Goal: Contribute content: Add original content to the website for others to see

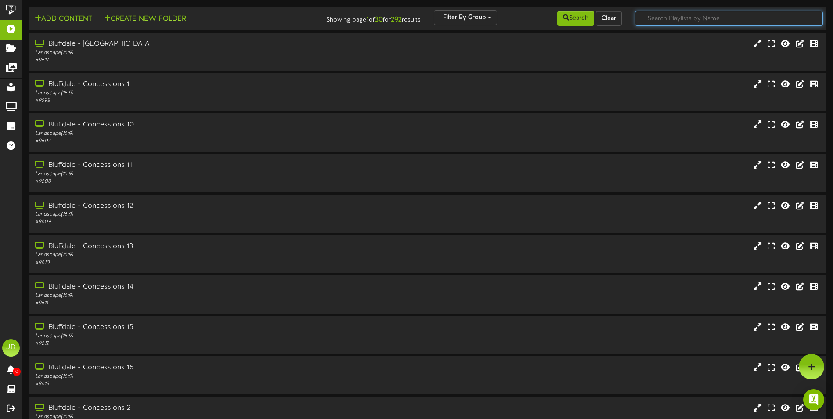
click at [676, 16] on input "text" at bounding box center [729, 18] width 188 height 15
type input "surprise"
click at [568, 18] on button "Search" at bounding box center [575, 18] width 37 height 15
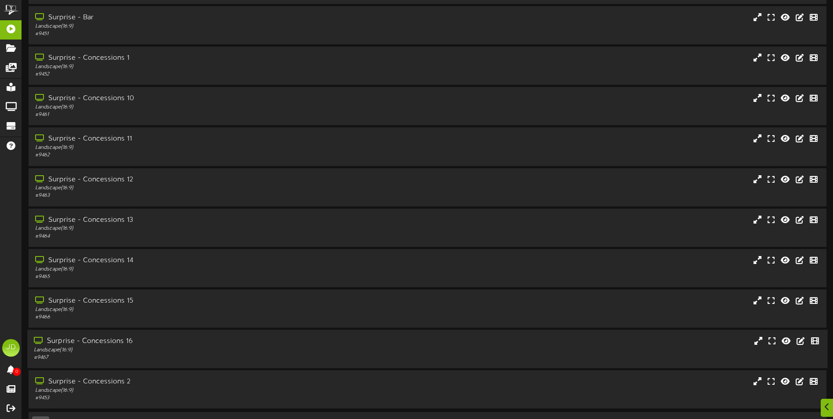
scroll to position [52, 0]
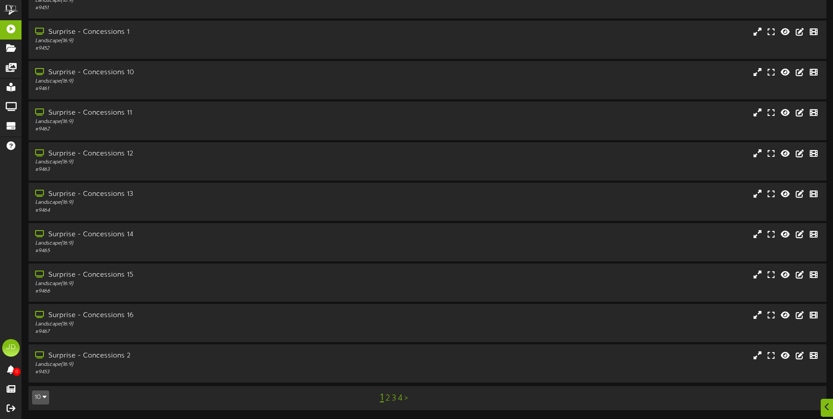
click at [395, 400] on link "3" at bounding box center [394, 398] width 4 height 10
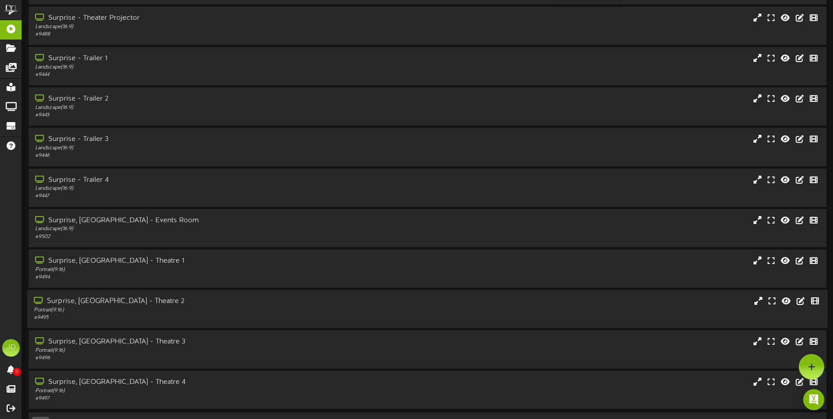
scroll to position [52, 0]
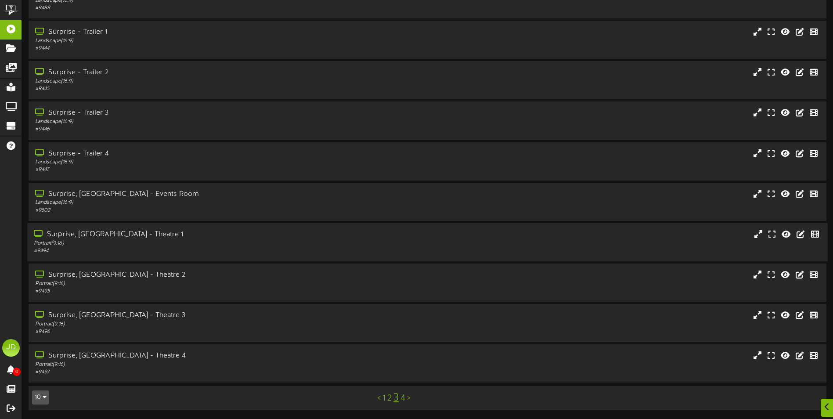
click at [156, 237] on div "Surprise, [GEOGRAPHIC_DATA] - Theatre 1" at bounding box center [194, 235] width 320 height 10
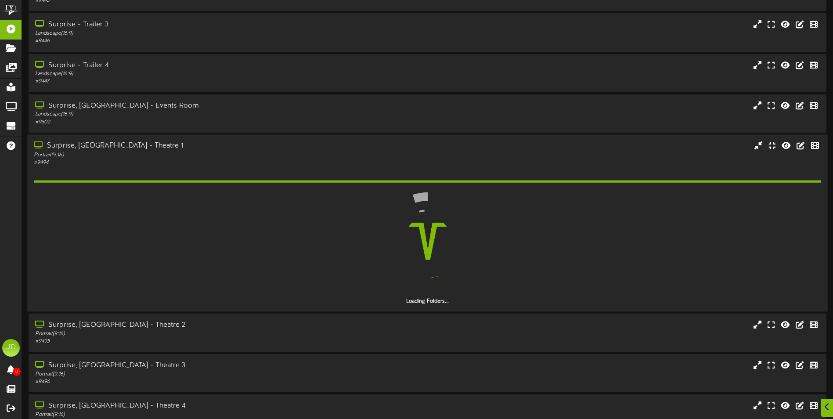
scroll to position [191, 0]
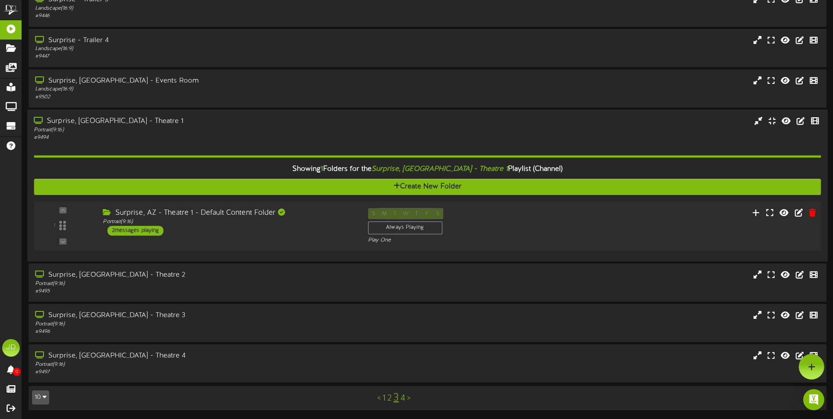
click at [255, 234] on div "Surprise, AZ - Theatre 1 - Default Content Folder Portrait ( 9:16 ) 2 messages …" at bounding box center [228, 222] width 265 height 28
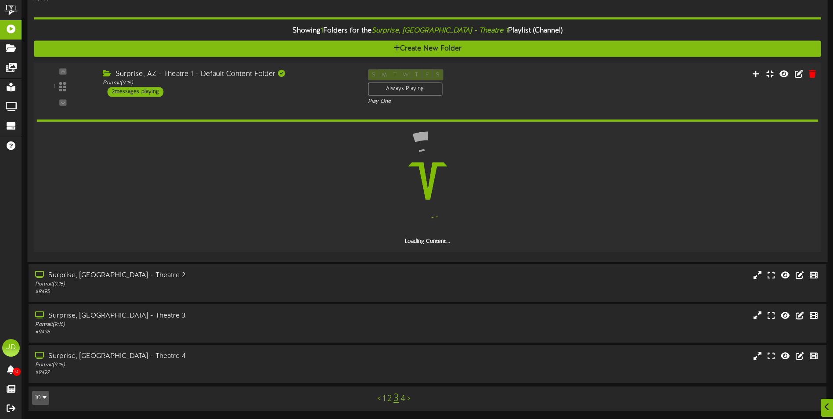
scroll to position [303, 0]
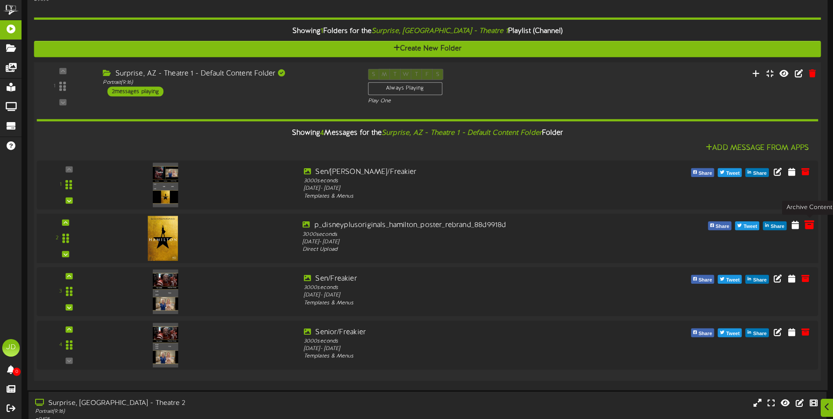
click at [806, 226] on icon at bounding box center [809, 224] width 10 height 10
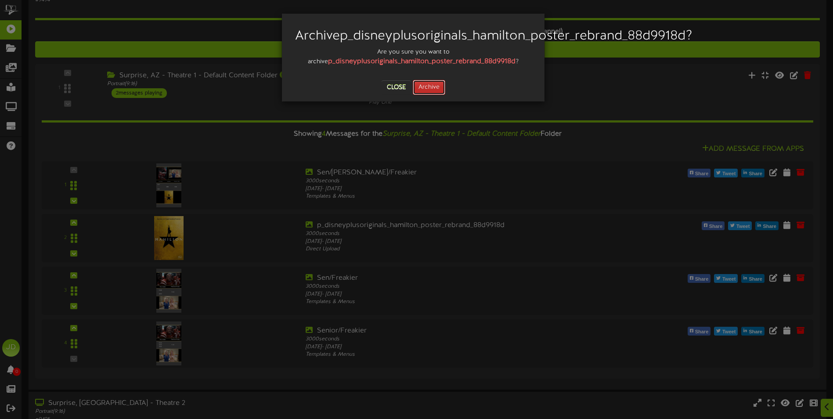
click at [428, 95] on button "Archive" at bounding box center [429, 87] width 32 height 15
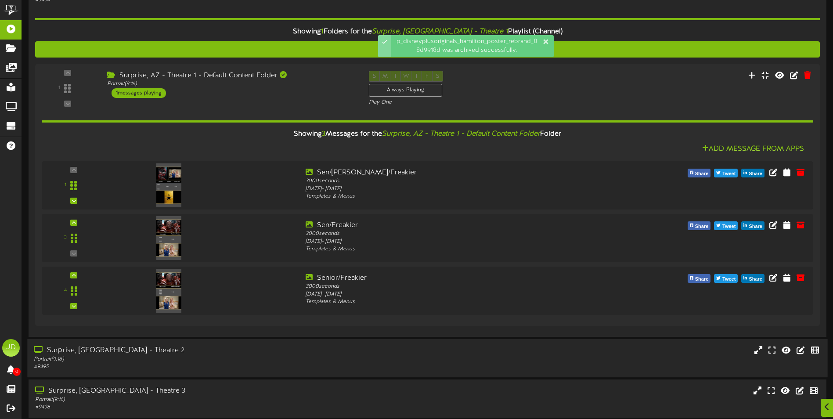
click at [302, 366] on div "# 9495" at bounding box center [194, 366] width 320 height 7
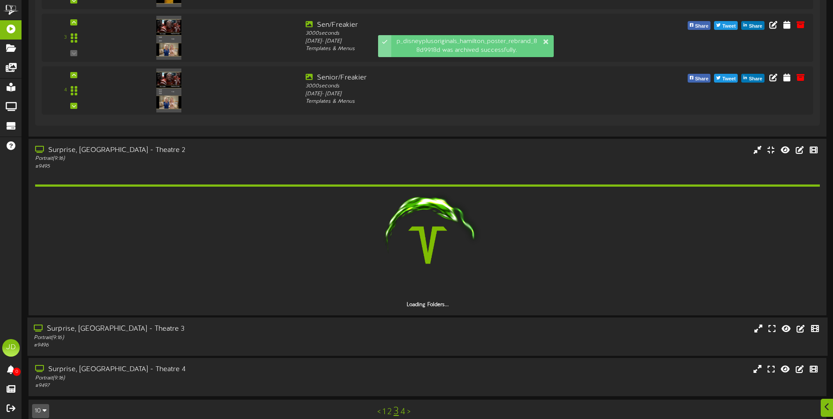
scroll to position [516, 0]
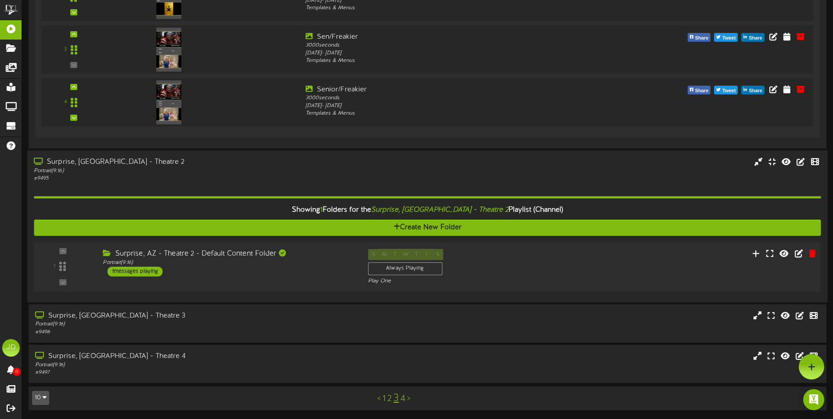
click at [323, 277] on div "1 ( 9:16" at bounding box center [427, 266] width 794 height 36
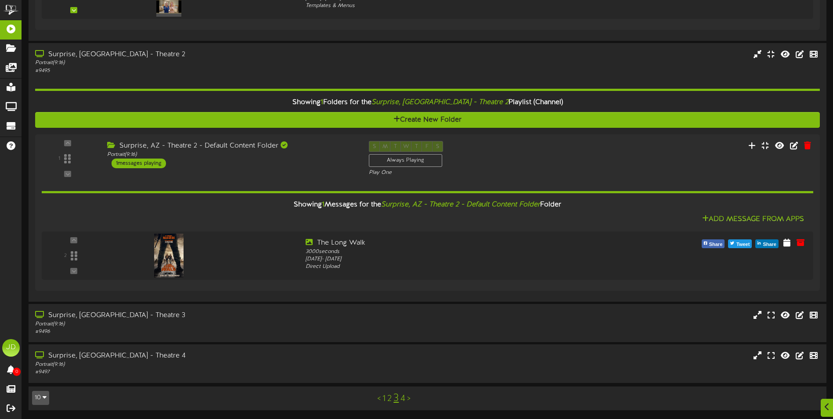
scroll to position [599, 0]
click at [248, 328] on div "# 9496" at bounding box center [194, 331] width 320 height 7
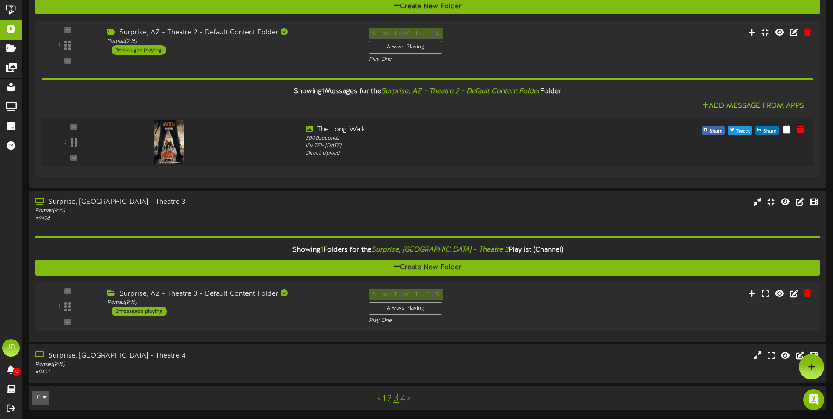
scroll to position [712, 0]
click at [291, 310] on div "Surprise, AZ - Theatre 3 - Default Content Folder Portrait ( 9:16 ) 2 messages …" at bounding box center [228, 303] width 265 height 28
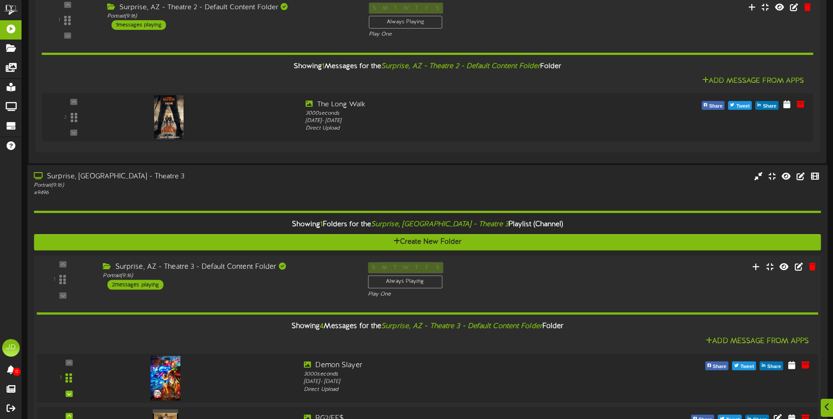
scroll to position [869, 0]
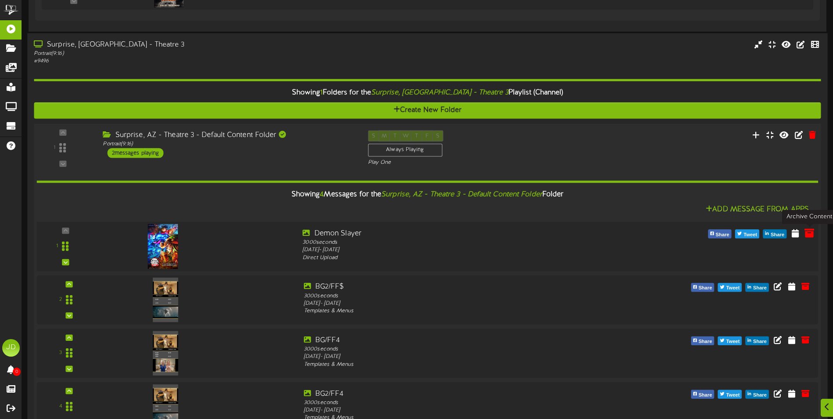
click at [809, 233] on icon at bounding box center [809, 233] width 10 height 10
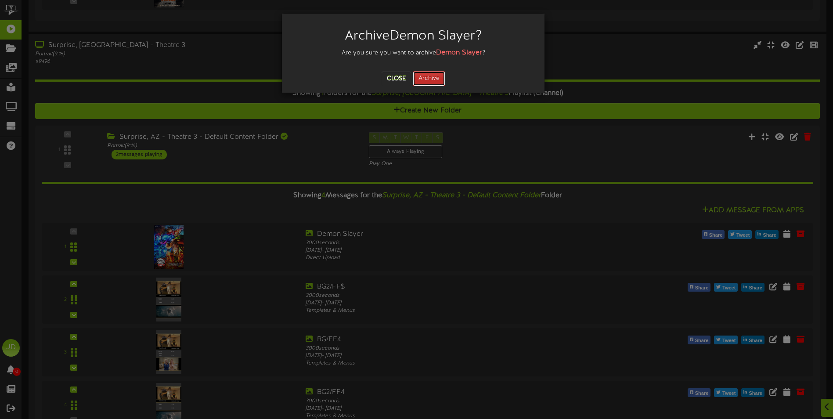
click at [432, 80] on button "Archive" at bounding box center [429, 78] width 32 height 15
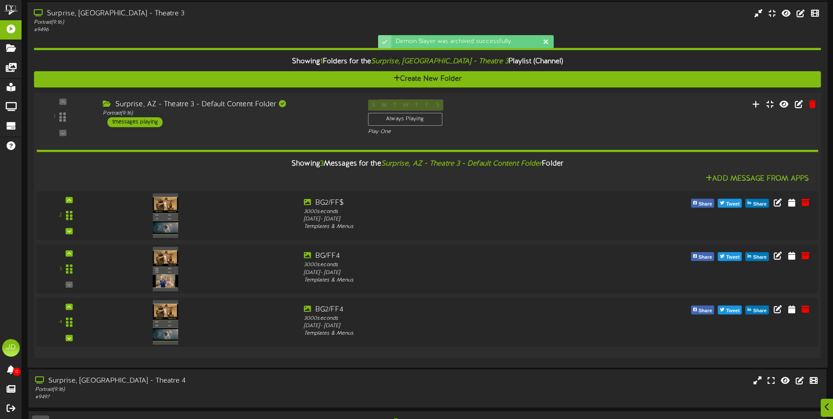
scroll to position [925, 0]
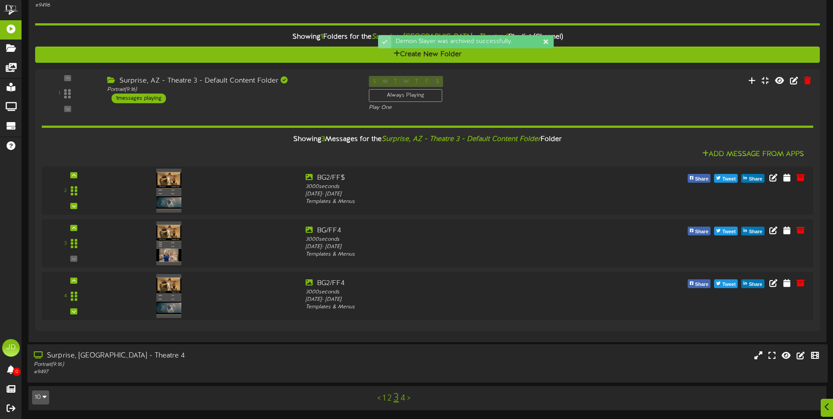
click at [274, 370] on div "# 9497" at bounding box center [194, 371] width 320 height 7
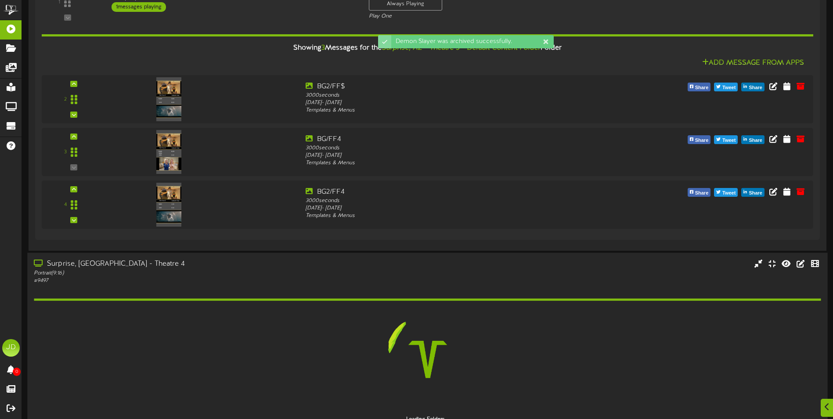
scroll to position [1063, 0]
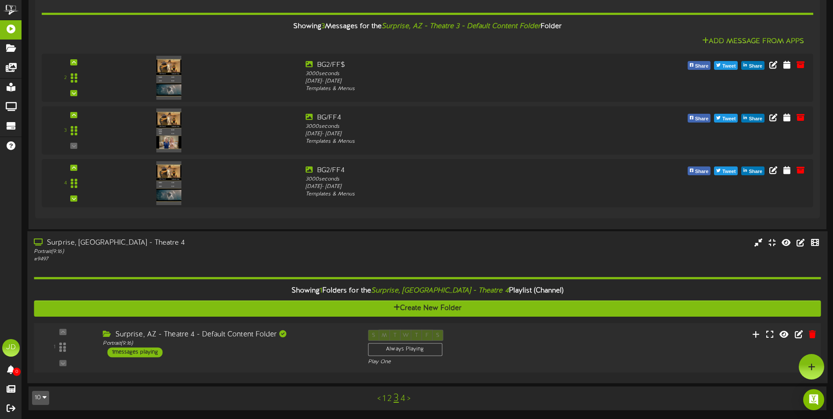
click at [291, 347] on div "Surprise, AZ - Theatre 4 - Default Content Folder Portrait ( 9:16 ) 1 messages …" at bounding box center [228, 344] width 265 height 28
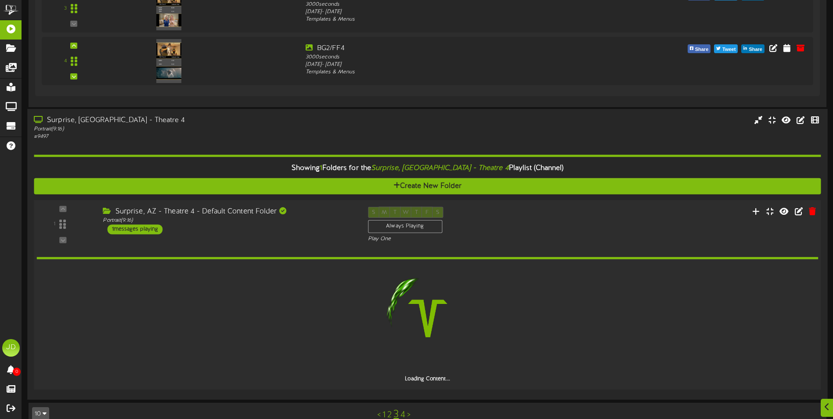
scroll to position [1145, 0]
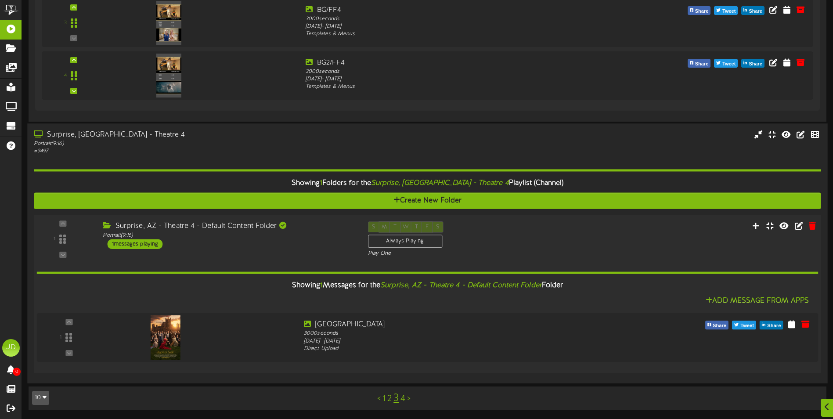
click at [403, 398] on link "4" at bounding box center [402, 399] width 5 height 10
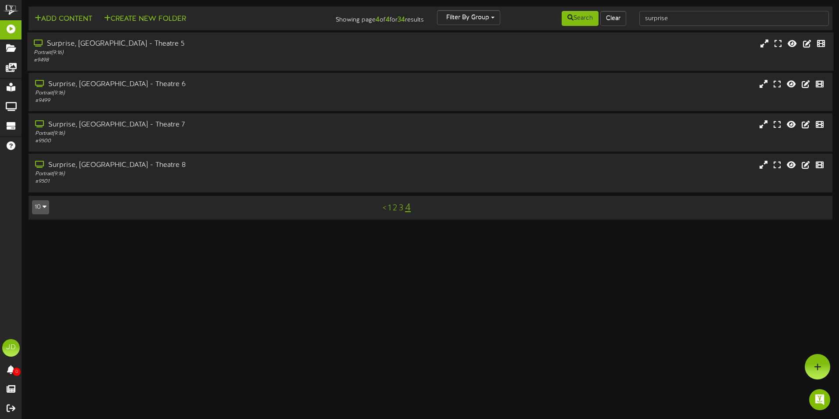
click at [146, 62] on div "# 9498" at bounding box center [195, 60] width 323 height 7
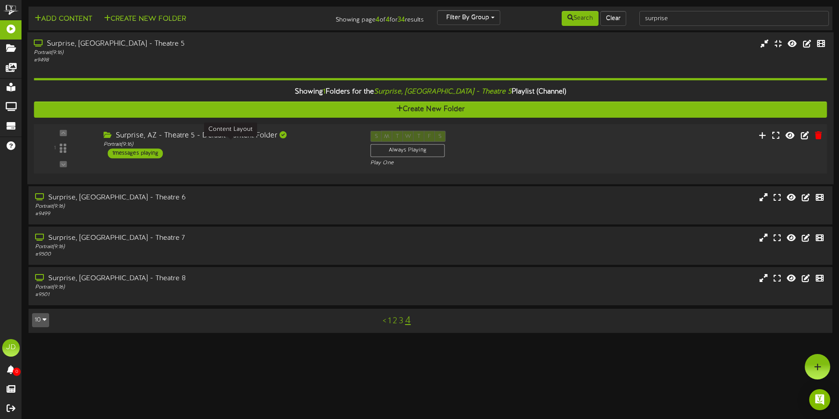
click at [287, 152] on div "Surprise, AZ - Theatre 5 - Default Content Folder Portrait ( 9:16 ) 1 messages …" at bounding box center [230, 145] width 267 height 28
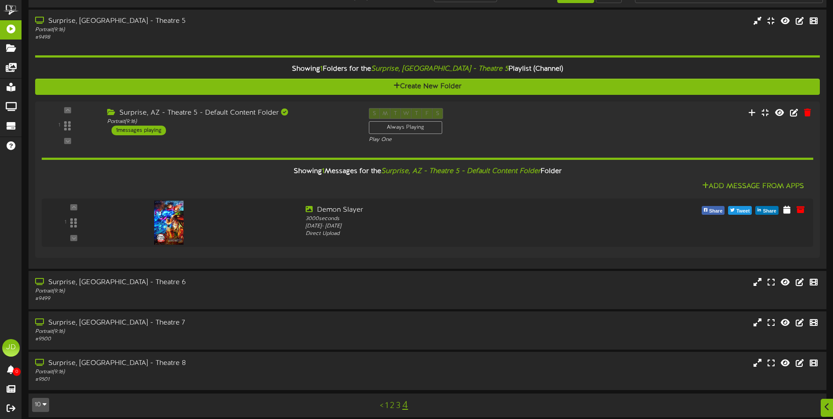
scroll to position [30, 0]
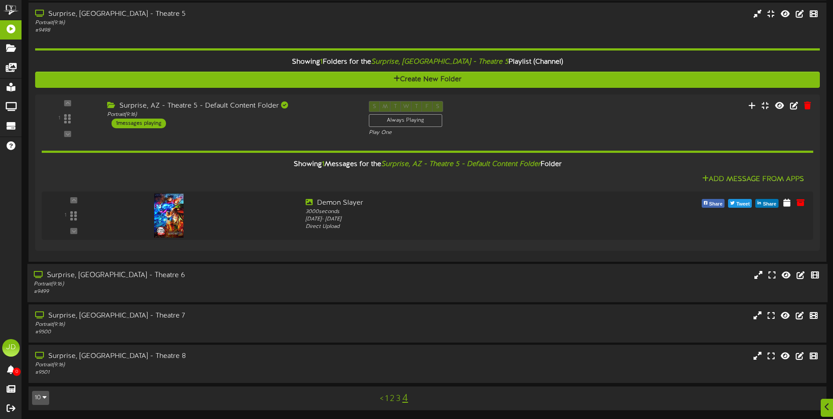
click at [339, 281] on div "Portrait ( 9:16 )" at bounding box center [194, 283] width 320 height 7
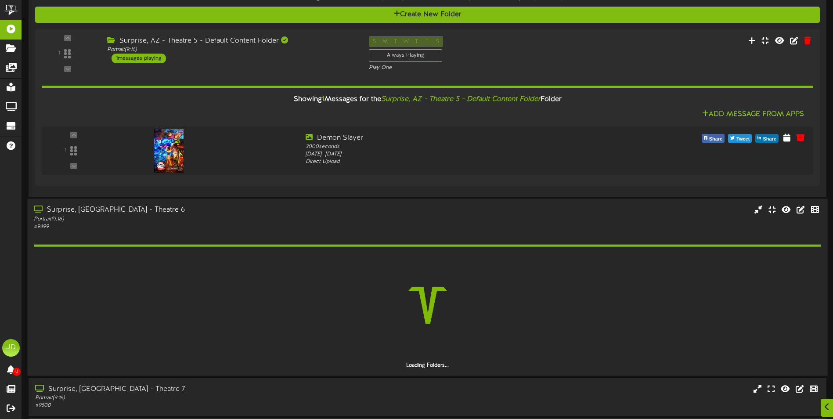
scroll to position [169, 0]
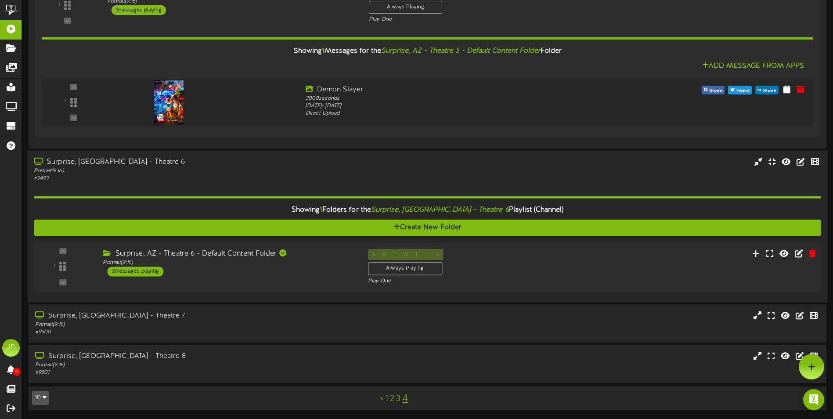
click at [306, 269] on div "Surprise, AZ - Theatre 6 - Default Content Folder Portrait ( 9:16 ) 2 messages …" at bounding box center [228, 262] width 265 height 28
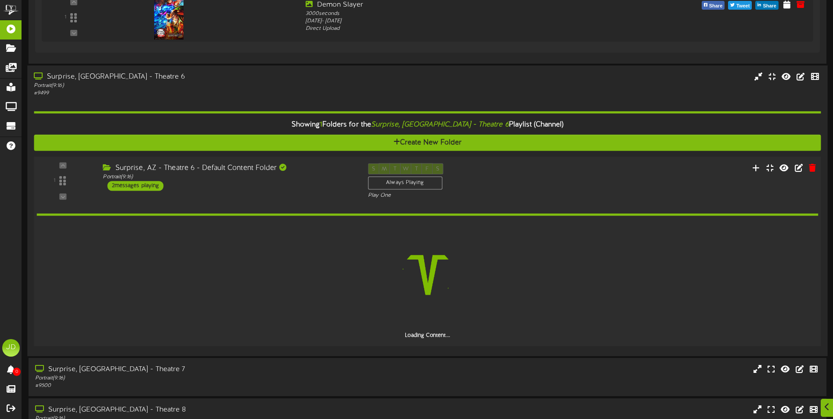
scroll to position [228, 0]
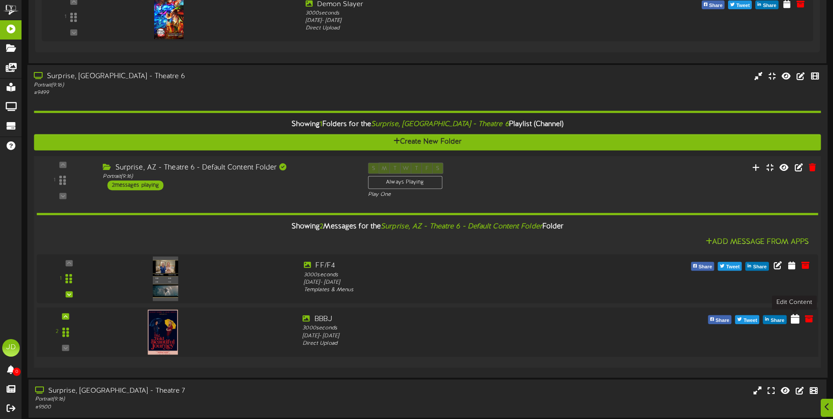
click at [799, 322] on icon at bounding box center [795, 318] width 9 height 10
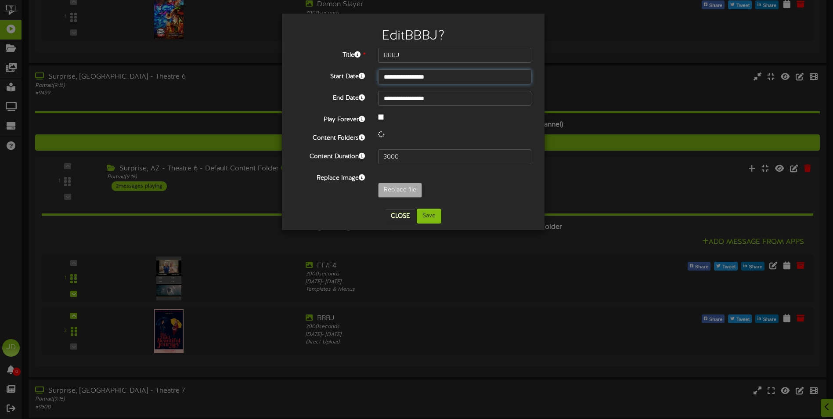
click at [455, 80] on input "**********" at bounding box center [454, 76] width 153 height 15
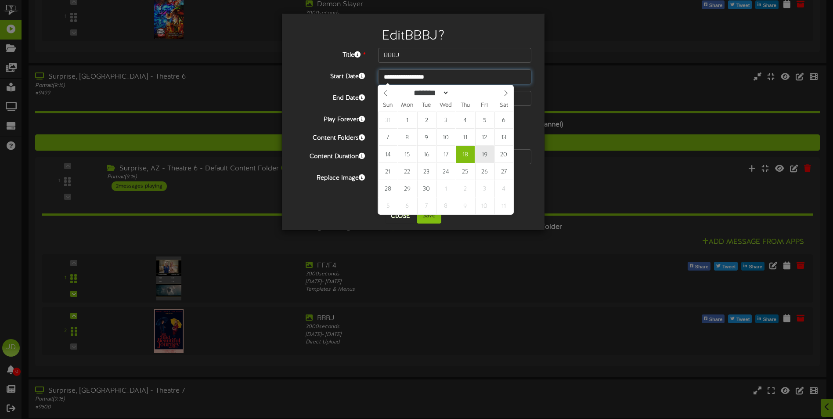
type input "**********"
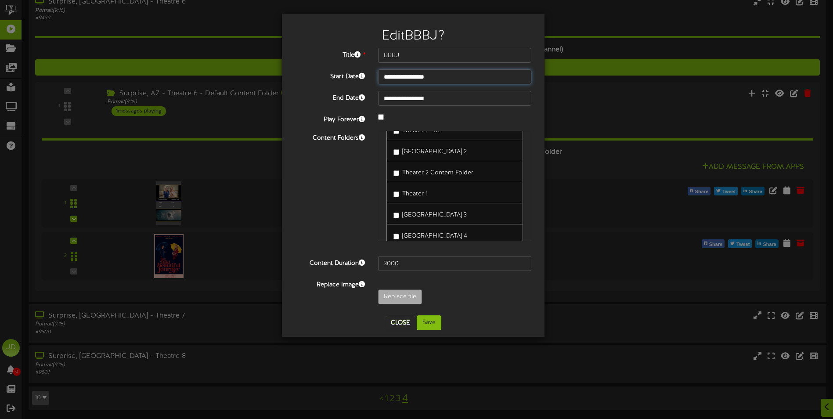
scroll to position [132, 0]
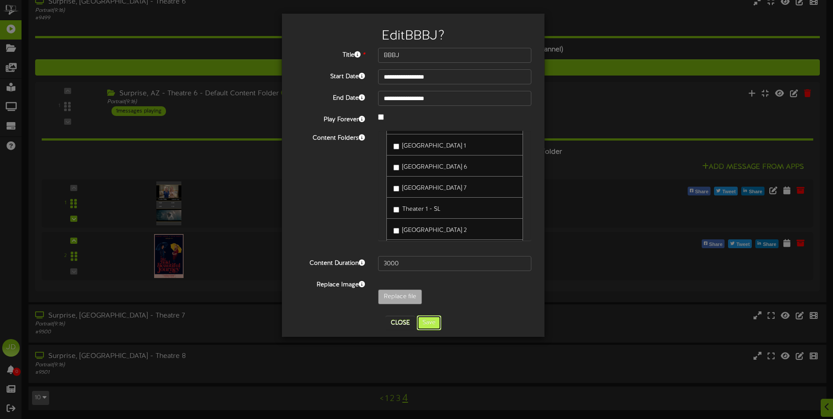
click at [433, 324] on button "Save" at bounding box center [429, 322] width 25 height 15
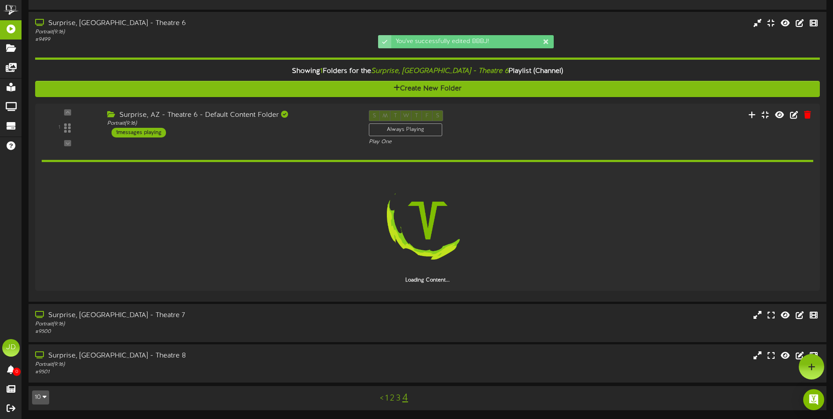
scroll to position [282, 0]
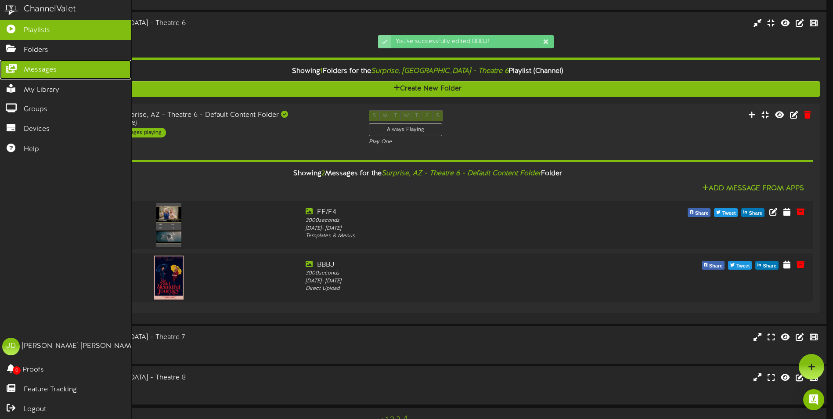
click at [30, 65] on span "Messages" at bounding box center [40, 70] width 33 height 10
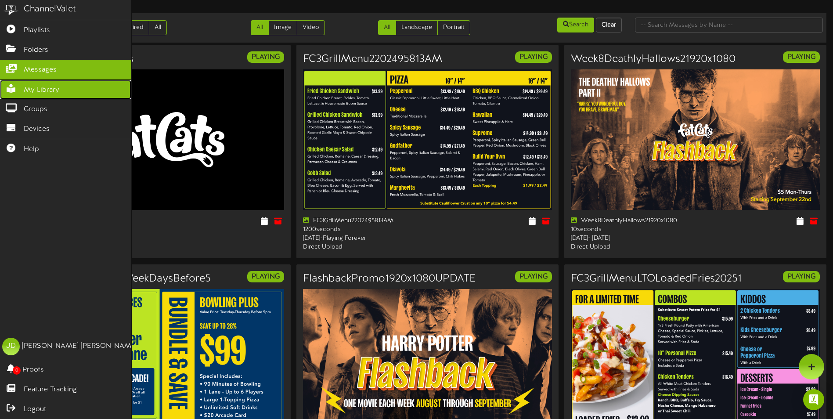
drag, startPoint x: 17, startPoint y: 84, endPoint x: 50, endPoint y: 93, distance: 33.6
click at [18, 84] on icon at bounding box center [11, 87] width 22 height 7
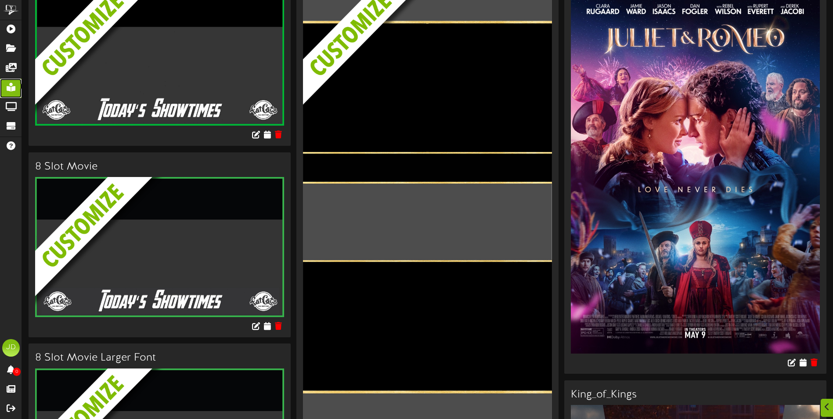
scroll to position [219, 0]
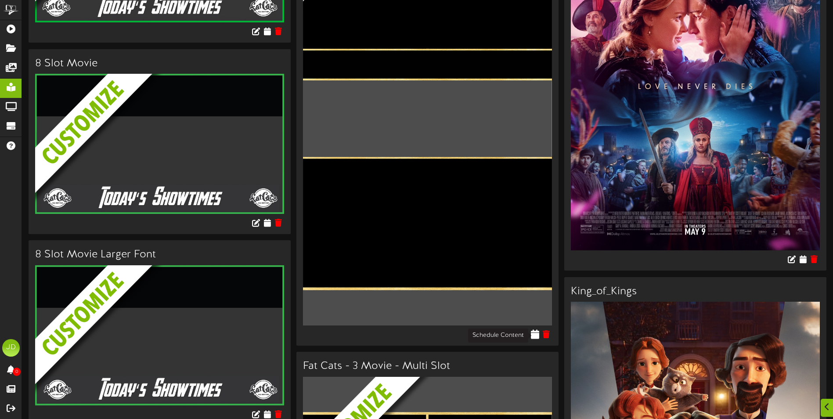
click at [536, 334] on icon at bounding box center [535, 334] width 8 height 10
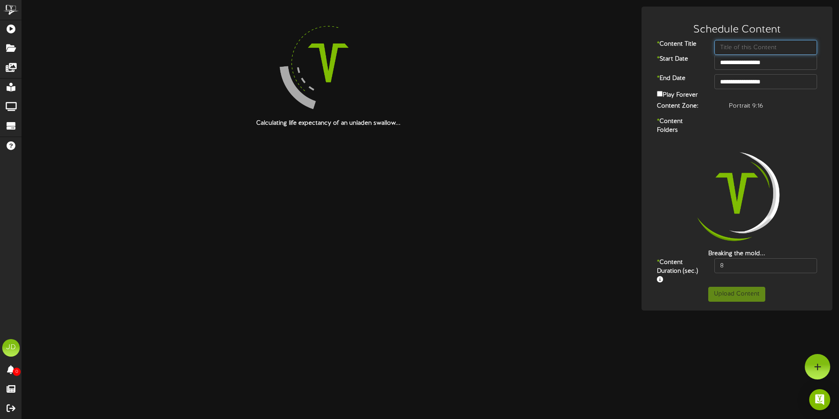
click at [784, 46] on input "text" at bounding box center [766, 47] width 103 height 15
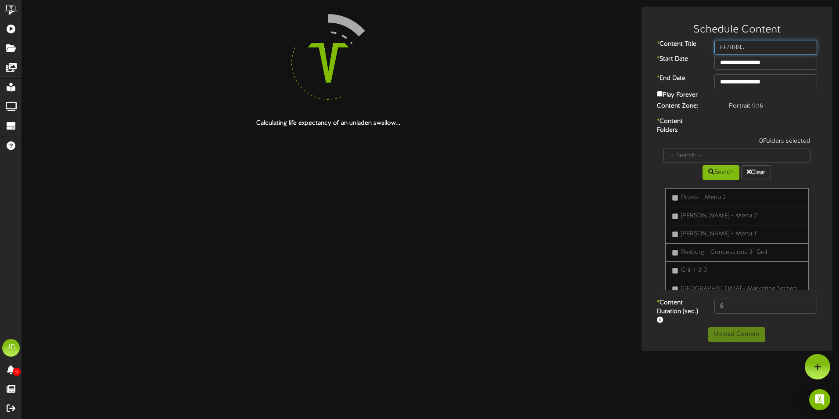
type input "FF/BBBJ"
click at [788, 83] on input "**********" at bounding box center [766, 81] width 103 height 15
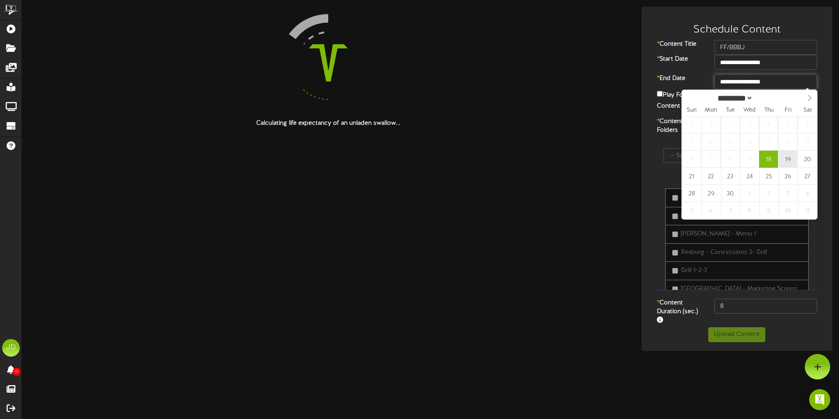
type input "**********"
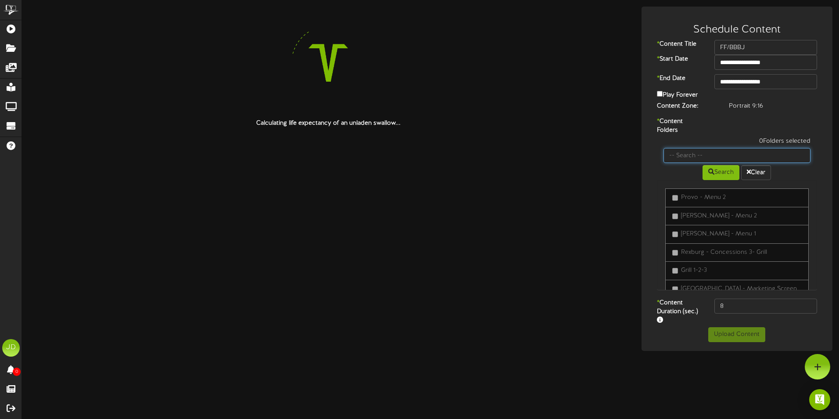
click at [686, 156] on input "text" at bounding box center [737, 155] width 147 height 15
type input "surprise"
click at [716, 172] on button "Search" at bounding box center [721, 172] width 37 height 15
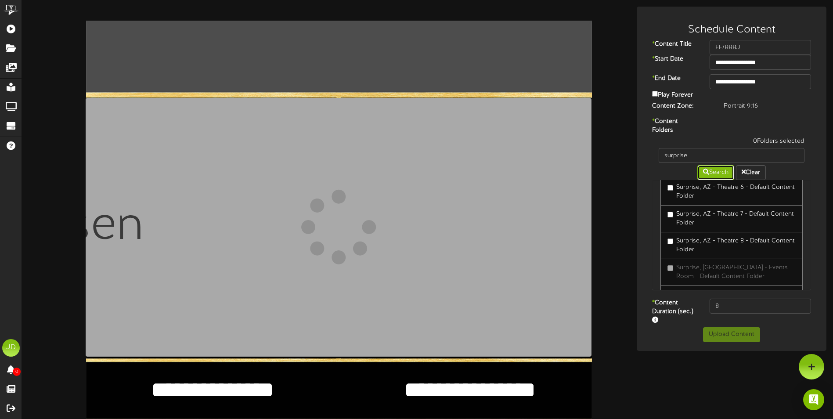
scroll to position [595, 0]
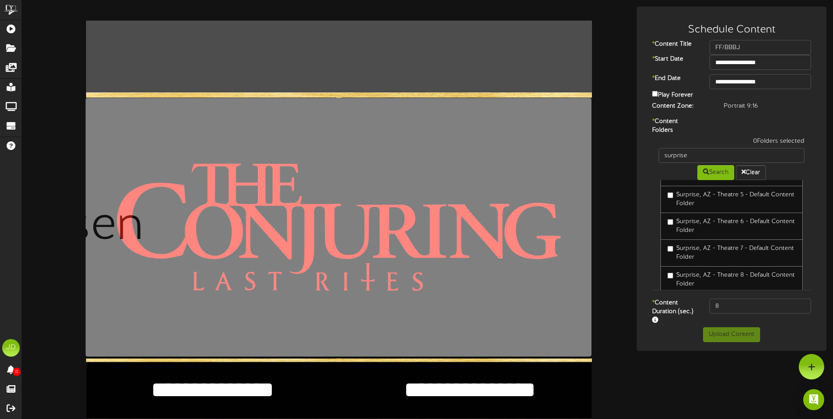
click at [718, 235] on label "Surprise, AZ - Theatre 6 - Default Content Folder" at bounding box center [731, 226] width 128 height 18
drag, startPoint x: 721, startPoint y: 306, endPoint x: 662, endPoint y: 307, distance: 58.4
click at [706, 306] on div "8" at bounding box center [760, 305] width 115 height 15
type input "3000"
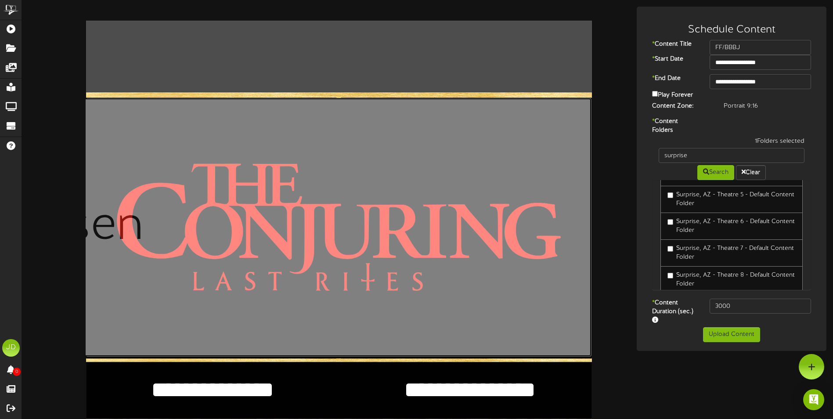
click at [332, 237] on input "file" at bounding box center [83, 227] width 1015 height 259
type input "**********"
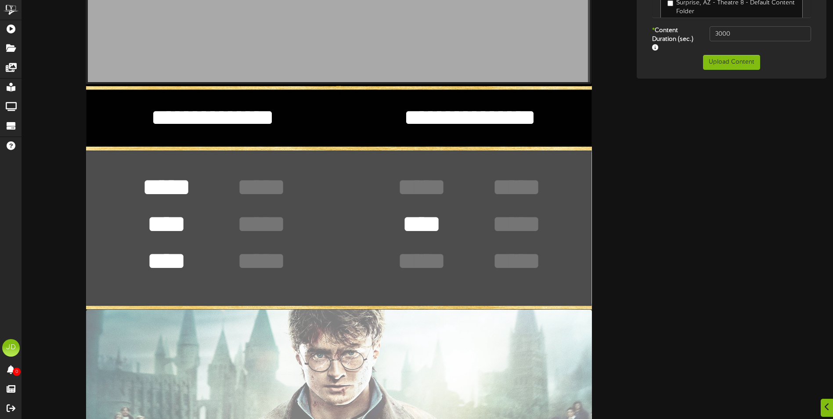
scroll to position [307, 0]
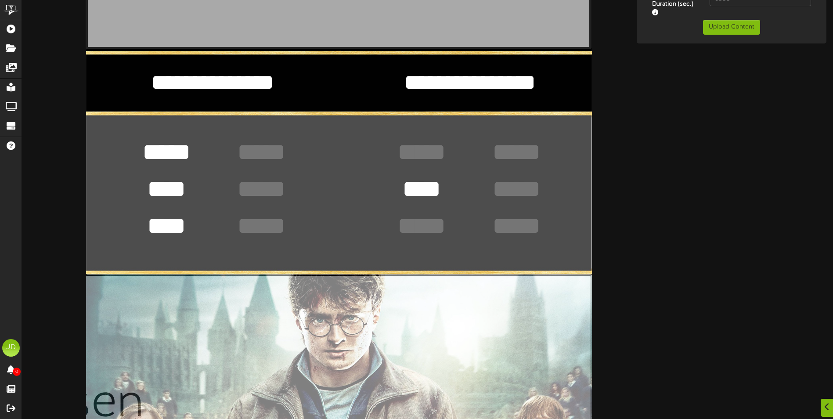
click at [299, 319] on input "file" at bounding box center [84, 404] width 1015 height 261
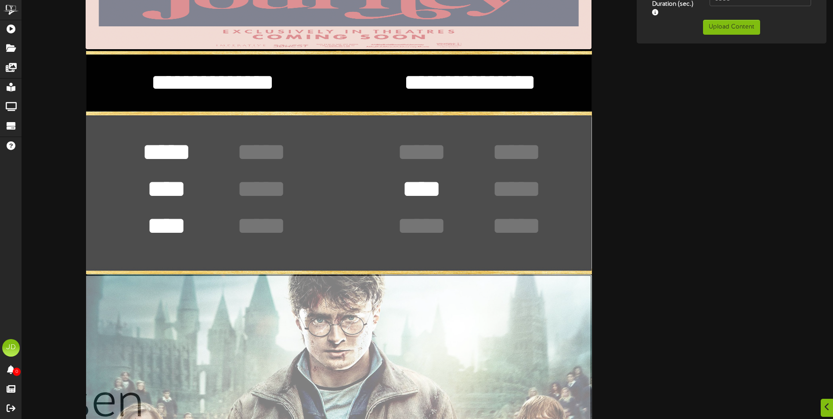
type input "**********"
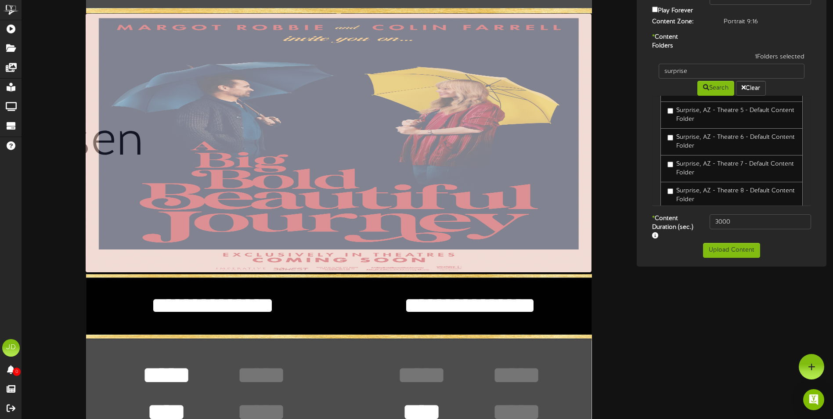
scroll to position [44, 0]
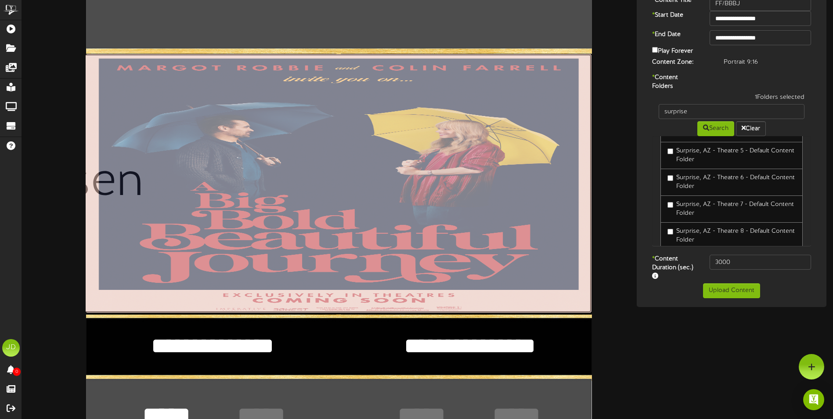
click at [402, 209] on input "file" at bounding box center [83, 183] width 1015 height 259
click at [268, 212] on input "file" at bounding box center [83, 183] width 1015 height 259
type input "**********"
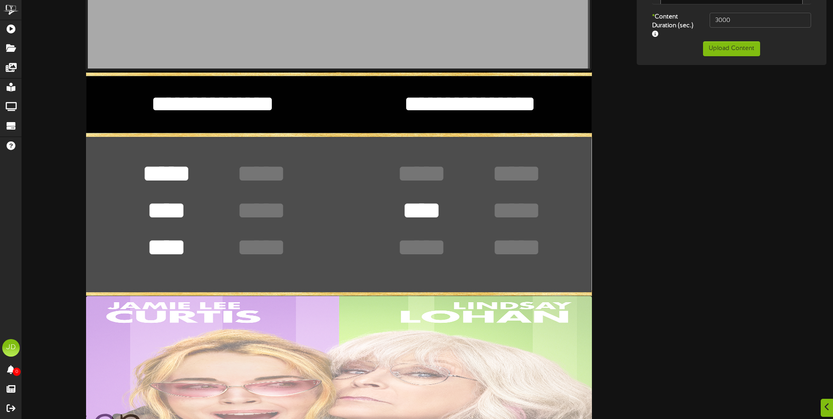
scroll to position [307, 0]
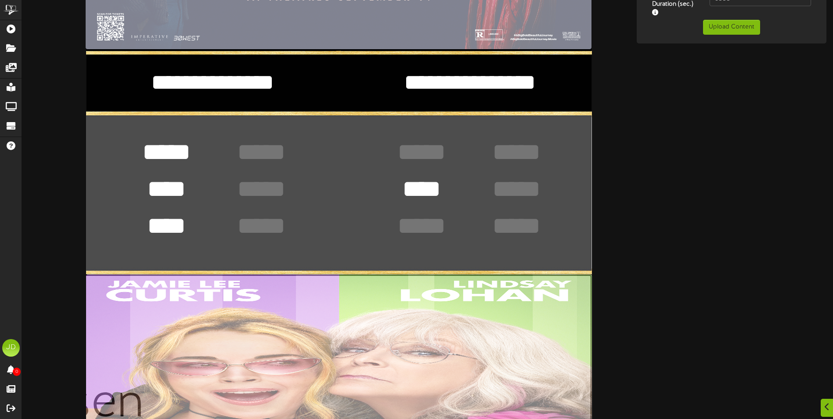
click at [359, 325] on input "file" at bounding box center [84, 404] width 1015 height 261
type input "**********"
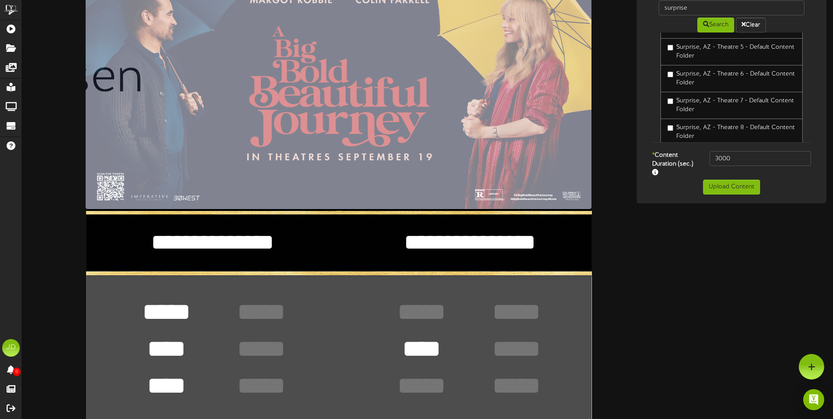
scroll to position [132, 0]
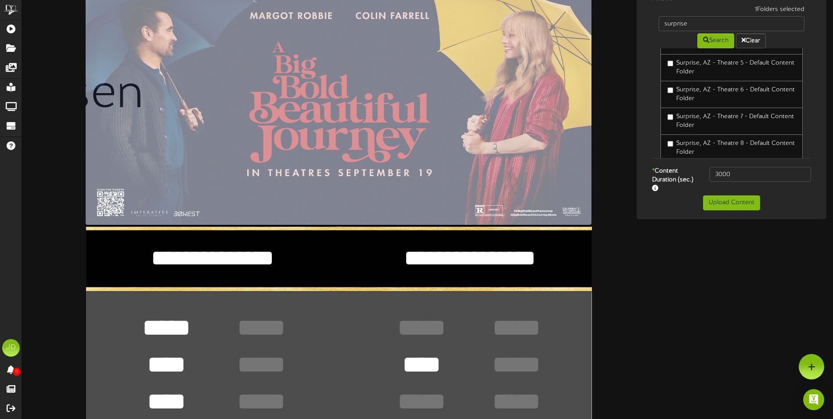
drag, startPoint x: 275, startPoint y: 259, endPoint x: 134, endPoint y: 259, distance: 140.5
click at [134, 259] on textarea "**********" at bounding box center [212, 258] width 219 height 30
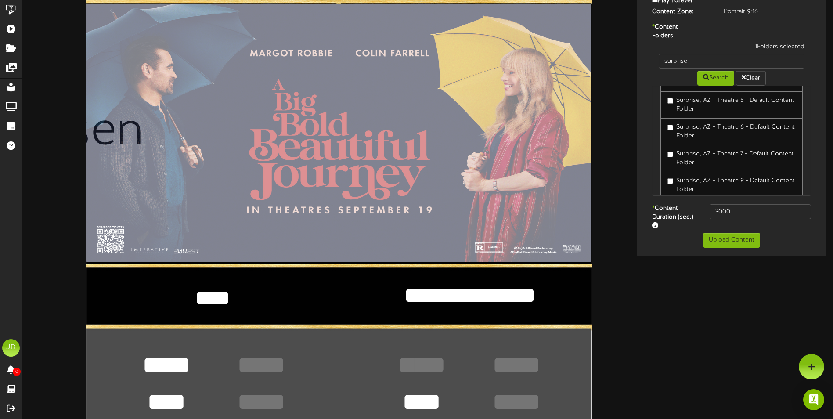
scroll to position [44, 0]
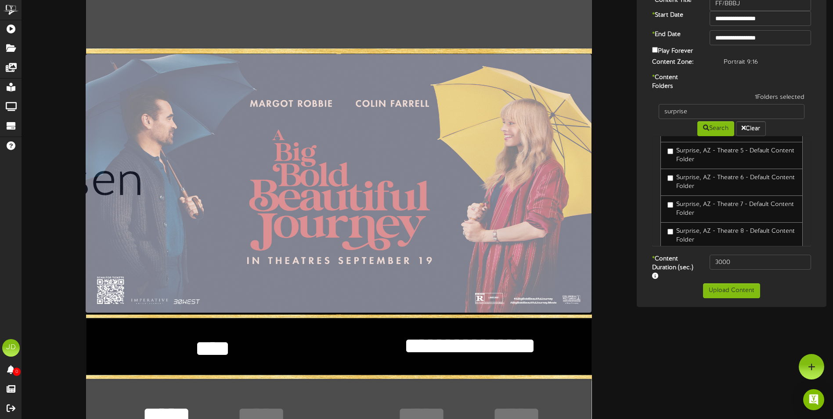
click at [173, 345] on textarea "**********" at bounding box center [212, 346] width 219 height 30
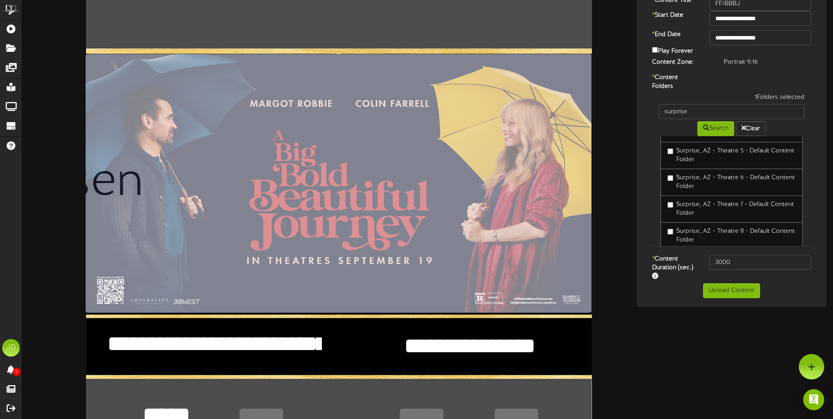
type textarea "**********"
drag, startPoint x: 409, startPoint y: 343, endPoint x: 558, endPoint y: 352, distance: 150.0
click at [558, 352] on textarea "**********" at bounding box center [469, 346] width 219 height 30
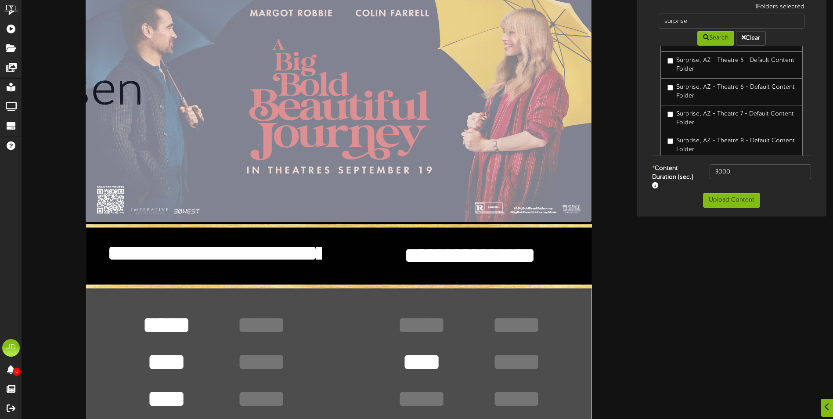
scroll to position [263, 0]
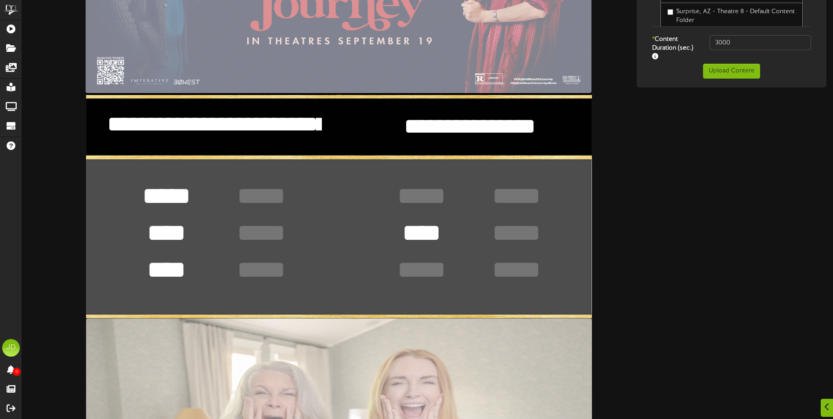
type textarea "**********"
click at [412, 193] on textarea at bounding box center [421, 196] width 64 height 33
click at [393, 205] on textarea at bounding box center [421, 196] width 64 height 33
type textarea "*****"
drag, startPoint x: 407, startPoint y: 236, endPoint x: 446, endPoint y: 232, distance: 39.3
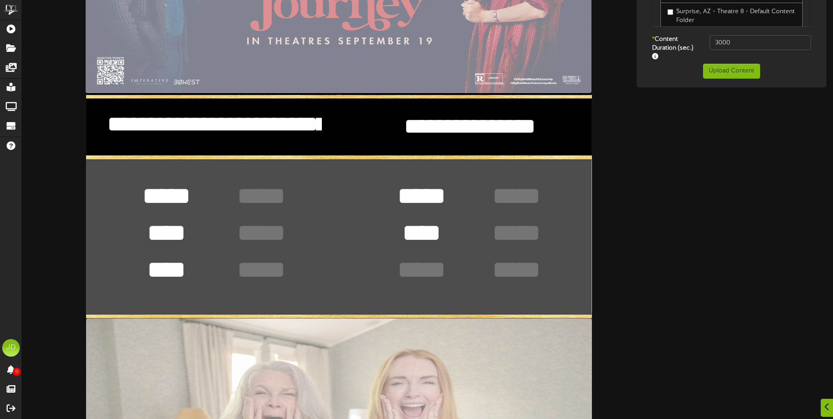
click at [446, 232] on textarea "****" at bounding box center [421, 232] width 64 height 33
type textarea "*"
click at [435, 255] on textarea at bounding box center [421, 269] width 64 height 33
type textarea "****"
drag, startPoint x: 144, startPoint y: 193, endPoint x: 253, endPoint y: 209, distance: 110.4
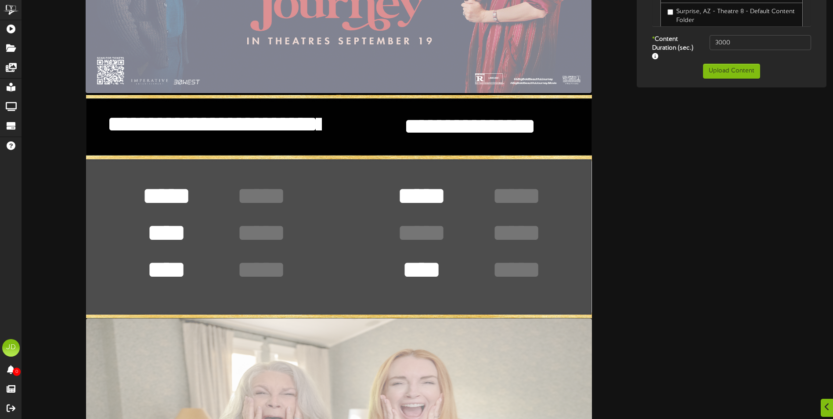
click at [252, 209] on div "**********" at bounding box center [339, 206] width 506 height 899
type textarea "****"
drag, startPoint x: 187, startPoint y: 231, endPoint x: 142, endPoint y: 233, distance: 44.8
click at [146, 232] on textarea "****" at bounding box center [166, 232] width 64 height 33
click at [180, 269] on textarea "****" at bounding box center [166, 269] width 64 height 33
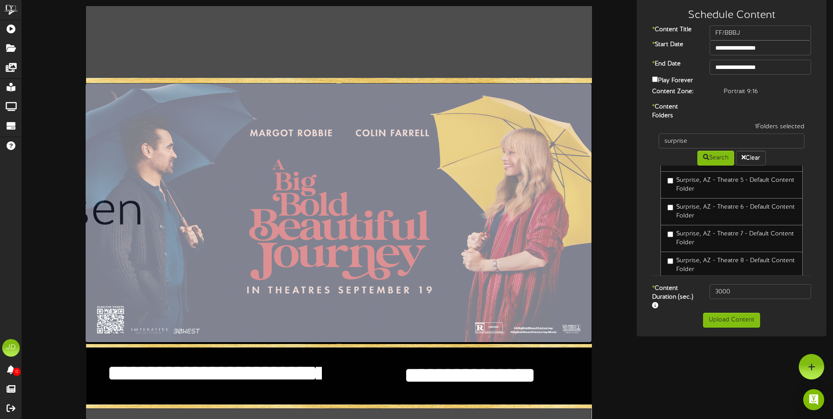
scroll to position [0, 0]
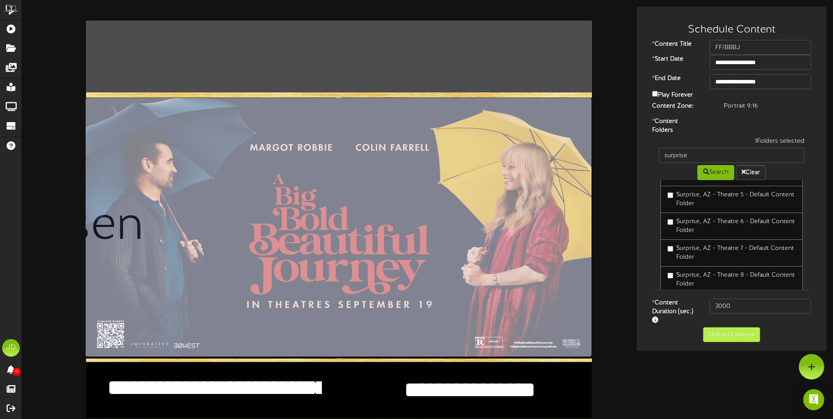
type textarea "****"
click at [739, 335] on button "Upload Content" at bounding box center [731, 334] width 57 height 15
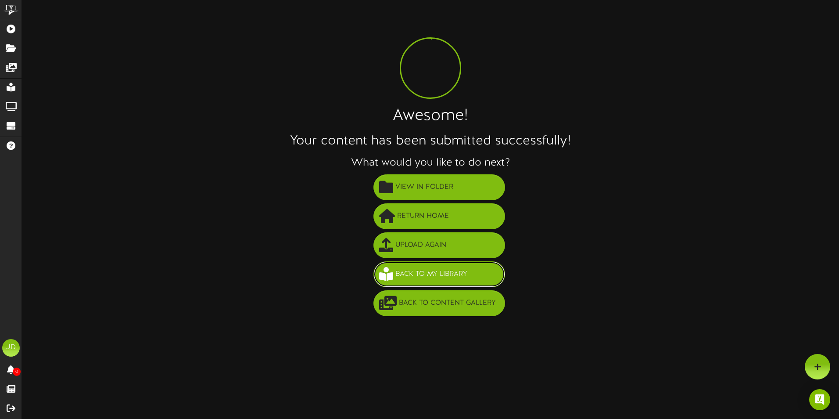
click at [439, 268] on span "Back to My Library" at bounding box center [431, 274] width 76 height 14
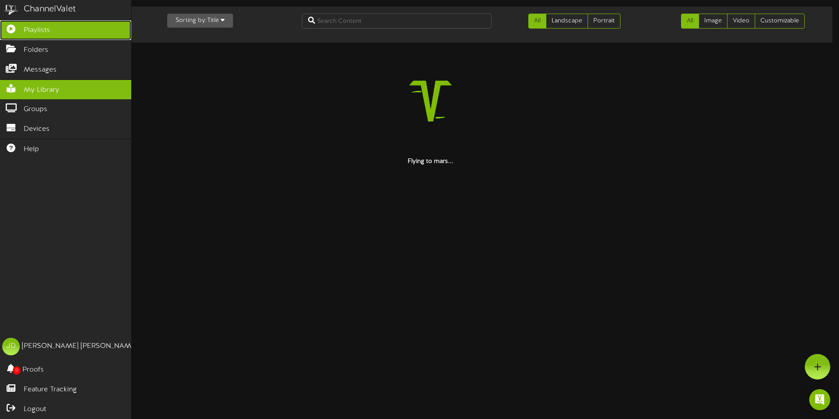
click at [23, 35] on link "Playlists" at bounding box center [65, 30] width 131 height 20
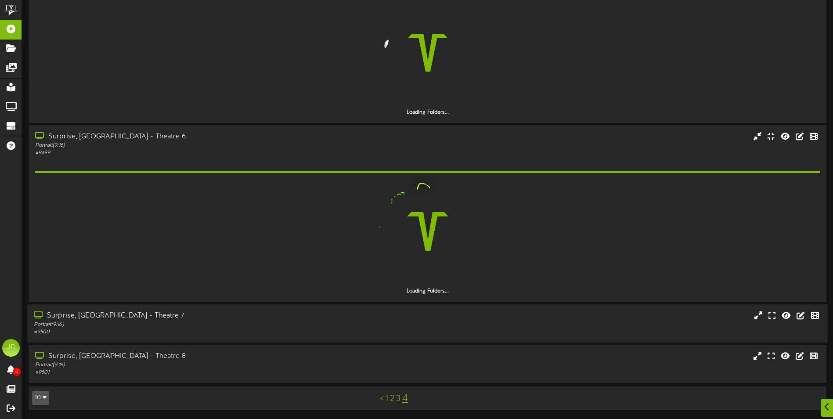
click at [245, 336] on div "# 9500" at bounding box center [194, 331] width 320 height 7
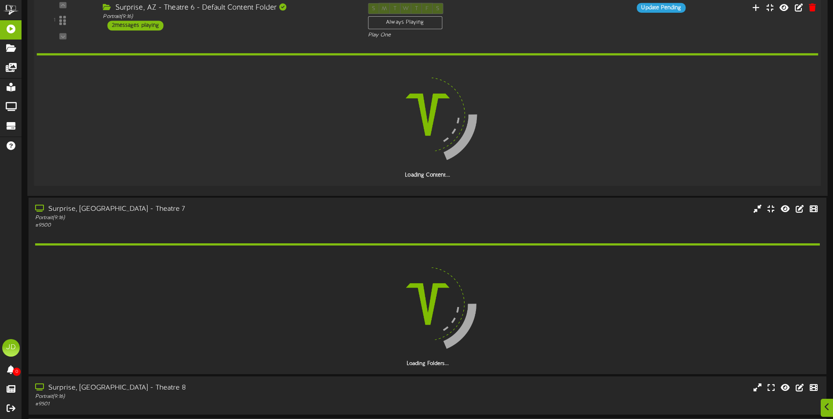
scroll to position [357, 0]
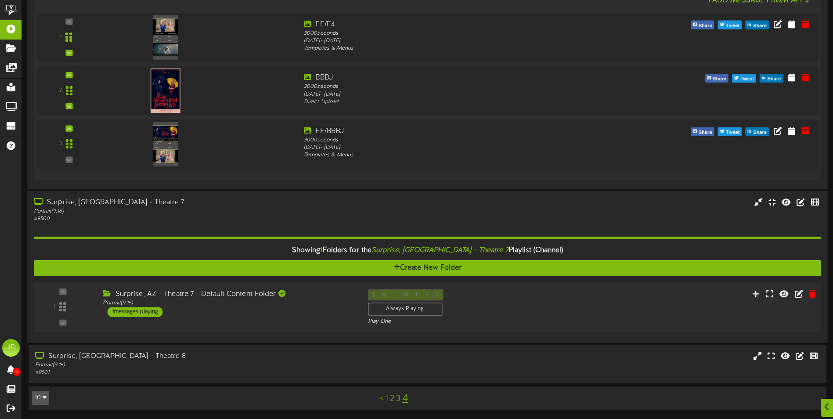
click at [270, 322] on div "1 ( 9:16" at bounding box center [427, 307] width 794 height 36
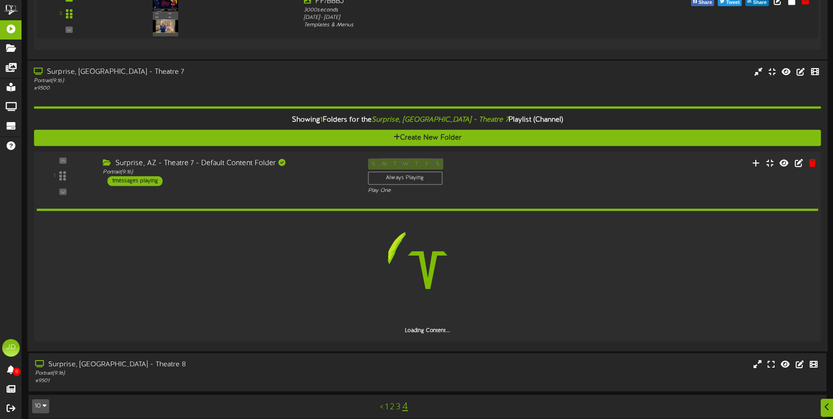
scroll to position [607, 0]
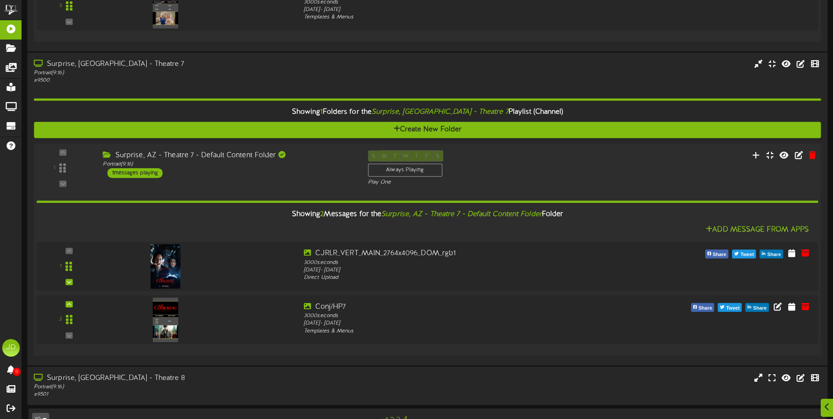
click at [256, 387] on div "Portrait ( 9:16 )" at bounding box center [194, 386] width 320 height 7
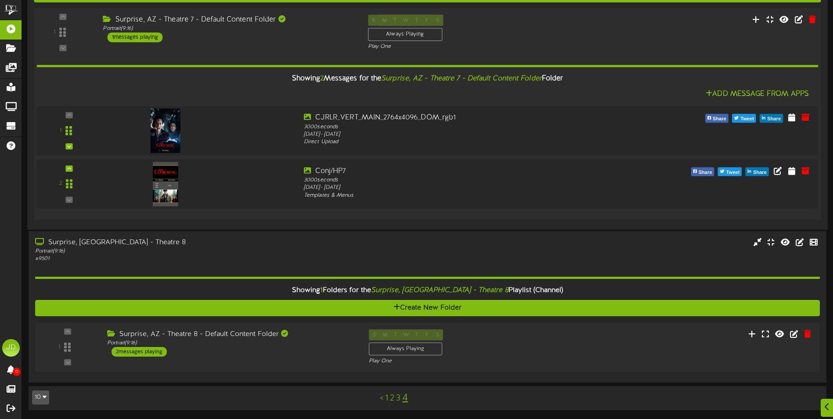
scroll to position [743, 0]
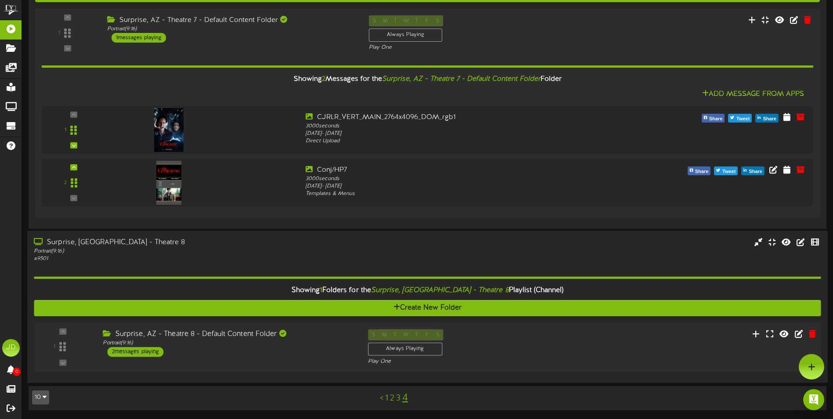
click at [299, 349] on div "Surprise, AZ - Theatre 8 - Default Content Folder Portrait ( 9:16 ) 2 messages …" at bounding box center [228, 343] width 265 height 28
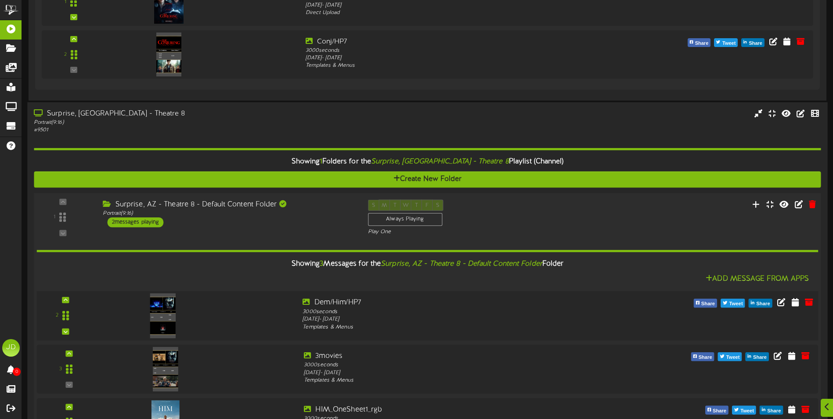
scroll to position [955, 0]
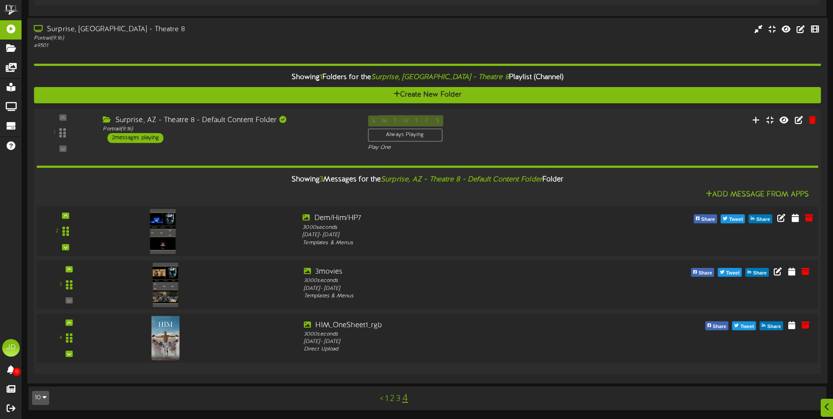
click at [205, 229] on div at bounding box center [161, 222] width 103 height 45
click at [174, 234] on img at bounding box center [162, 231] width 25 height 45
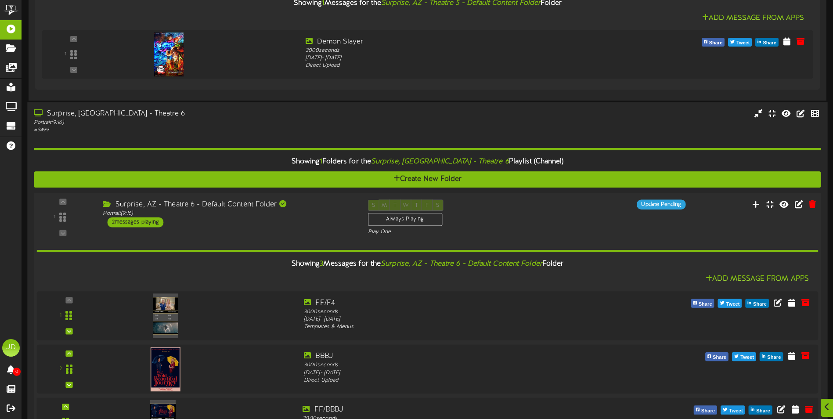
scroll to position [263, 0]
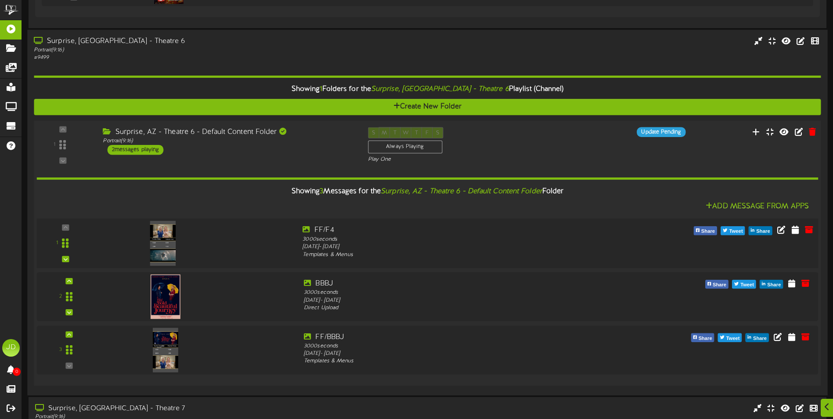
click at [165, 246] on img at bounding box center [162, 242] width 25 height 45
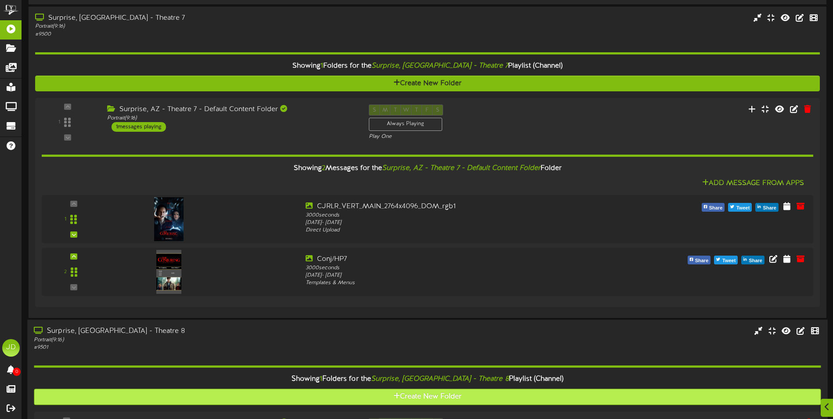
scroll to position [658, 0]
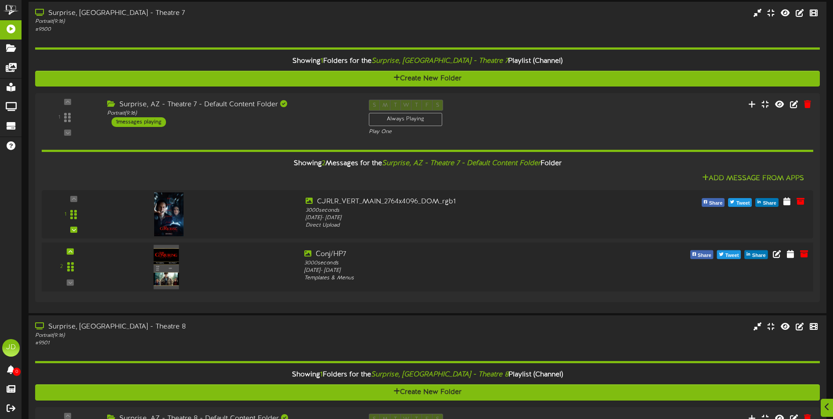
click at [165, 277] on img at bounding box center [166, 267] width 25 height 44
